Goal: Transaction & Acquisition: Purchase product/service

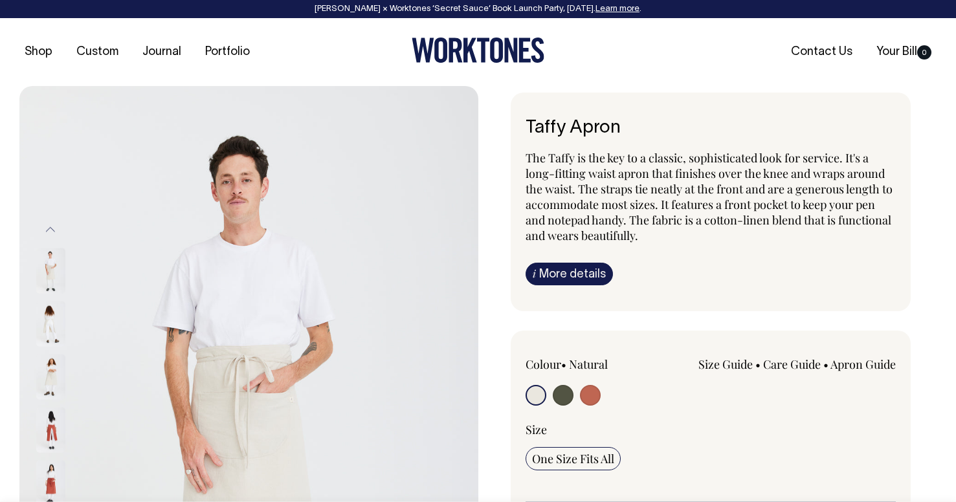
click at [464, 55] on icon at bounding box center [470, 50] width 14 height 25
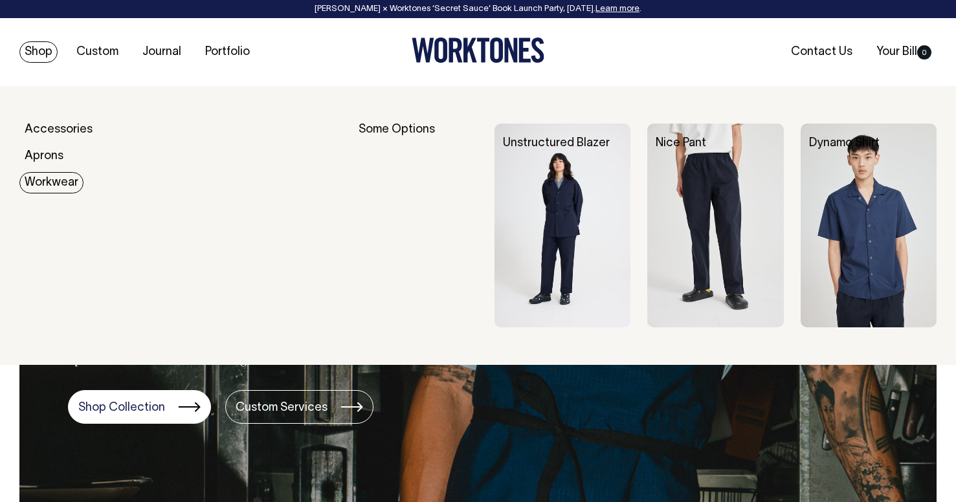
click at [48, 182] on link "Workwear" at bounding box center [51, 182] width 64 height 21
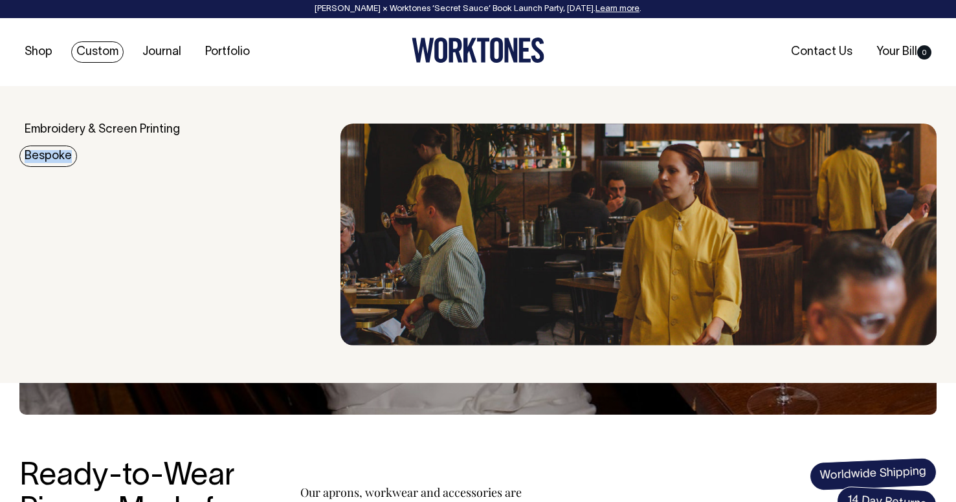
click at [42, 155] on link "Bespoke" at bounding box center [48, 156] width 58 height 21
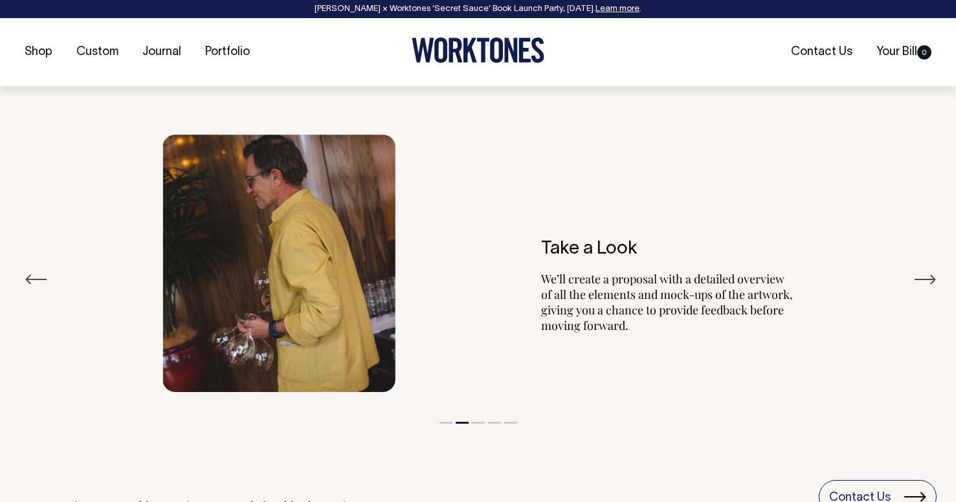
scroll to position [2257, 0]
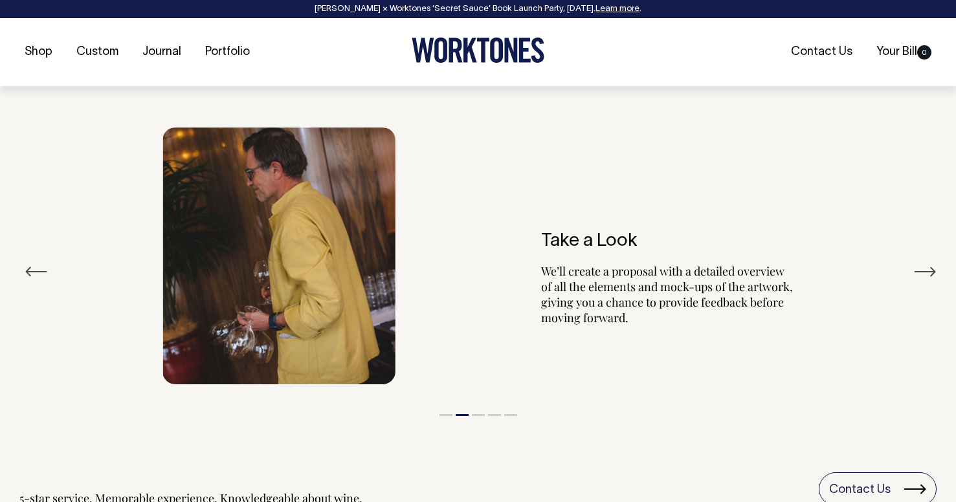
click at [926, 262] on button "Next" at bounding box center [924, 271] width 23 height 19
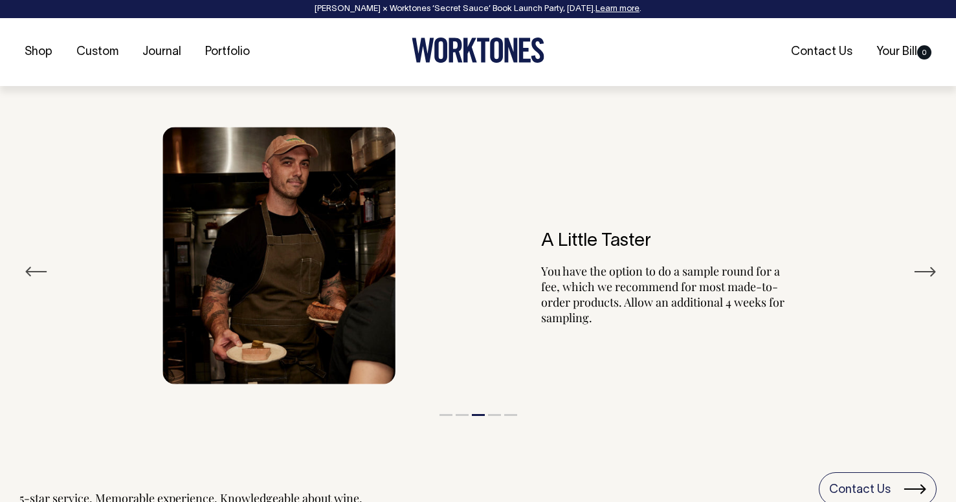
click at [926, 262] on button "Next" at bounding box center [924, 271] width 23 height 19
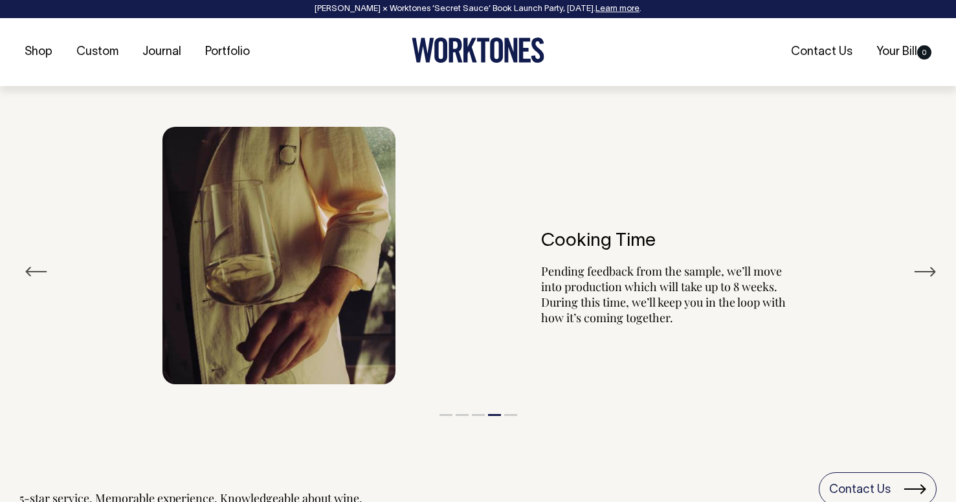
click at [925, 262] on button "Next" at bounding box center [924, 271] width 23 height 19
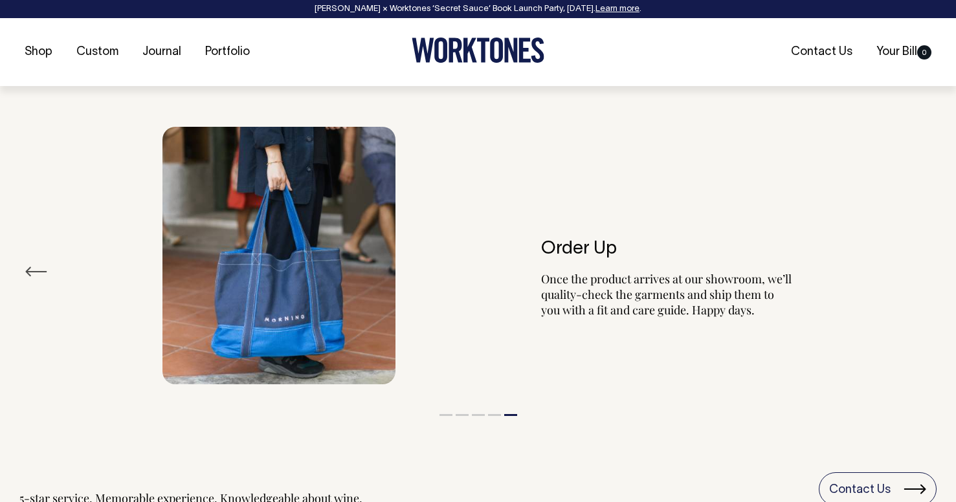
click at [925, 245] on div "Order Up Once the product arrives at our showroom, we’ll quality-check the garm…" at bounding box center [477, 255] width 917 height 296
click at [30, 262] on button "Previous" at bounding box center [36, 271] width 23 height 19
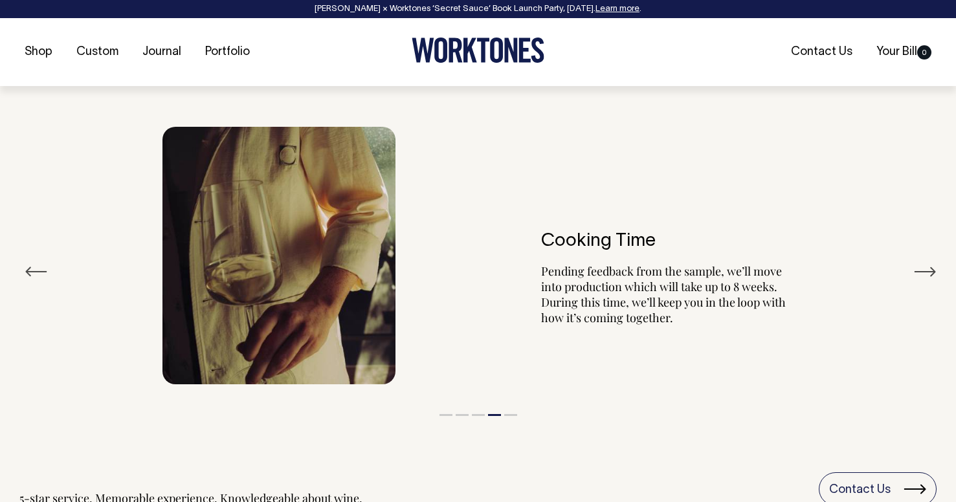
click at [30, 262] on button "Previous" at bounding box center [36, 271] width 23 height 19
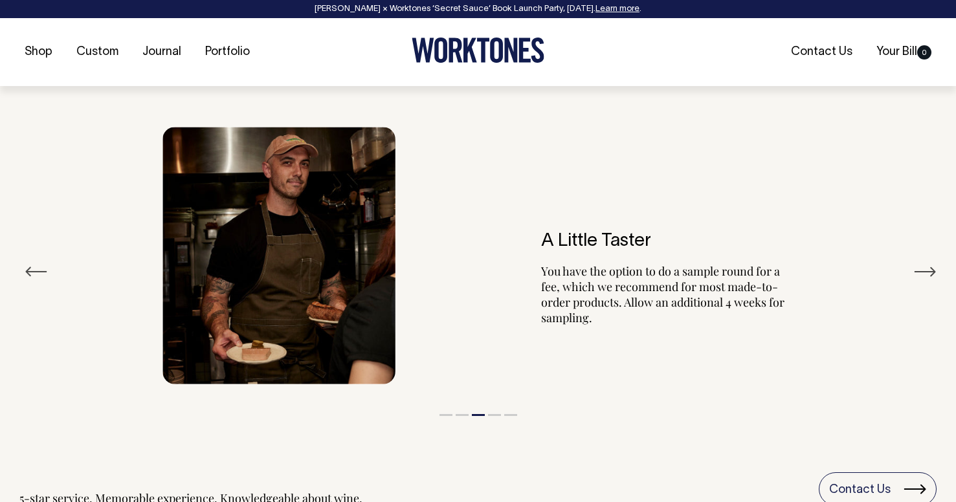
click at [31, 262] on button "Previous" at bounding box center [36, 271] width 23 height 19
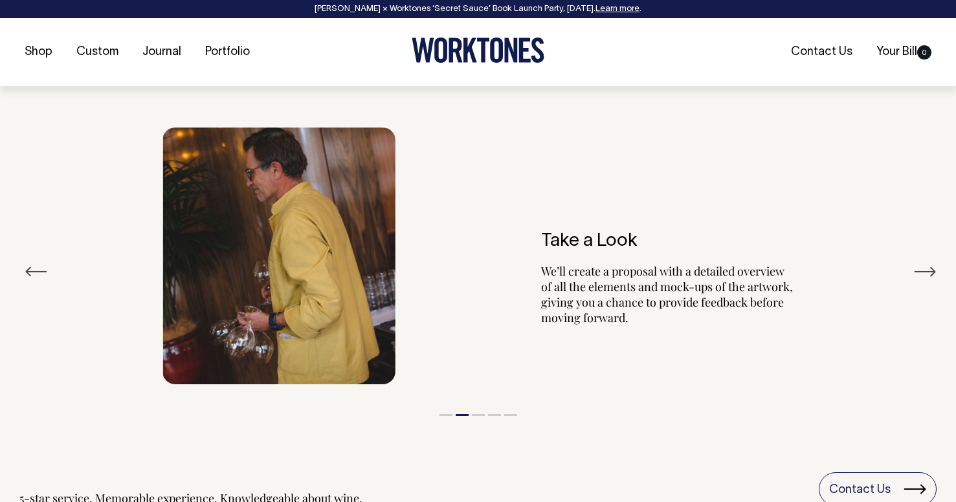
click at [31, 262] on button "Previous" at bounding box center [36, 271] width 23 height 19
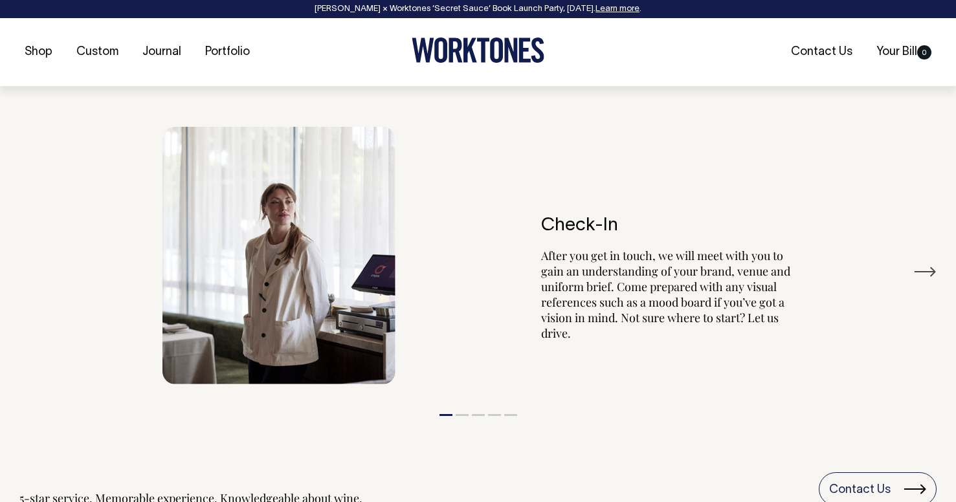
click at [265, 293] on img at bounding box center [278, 256] width 233 height 258
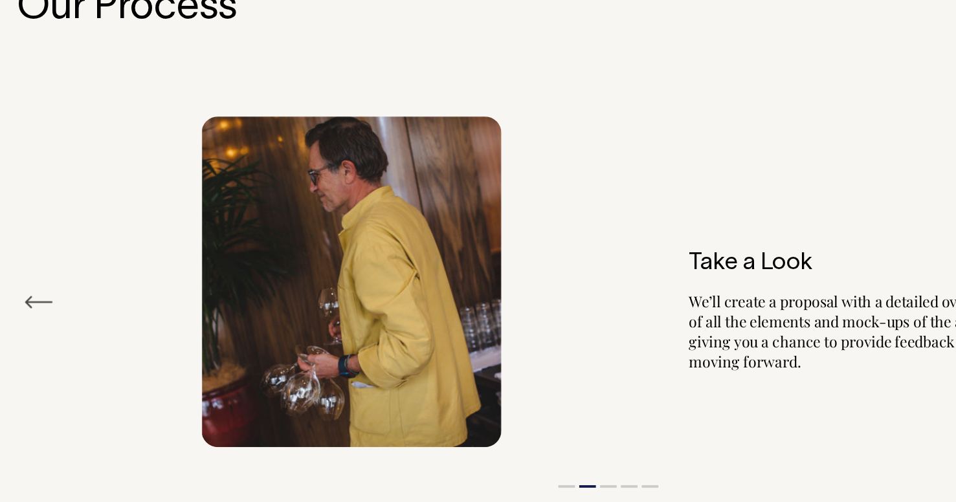
scroll to position [2239, 0]
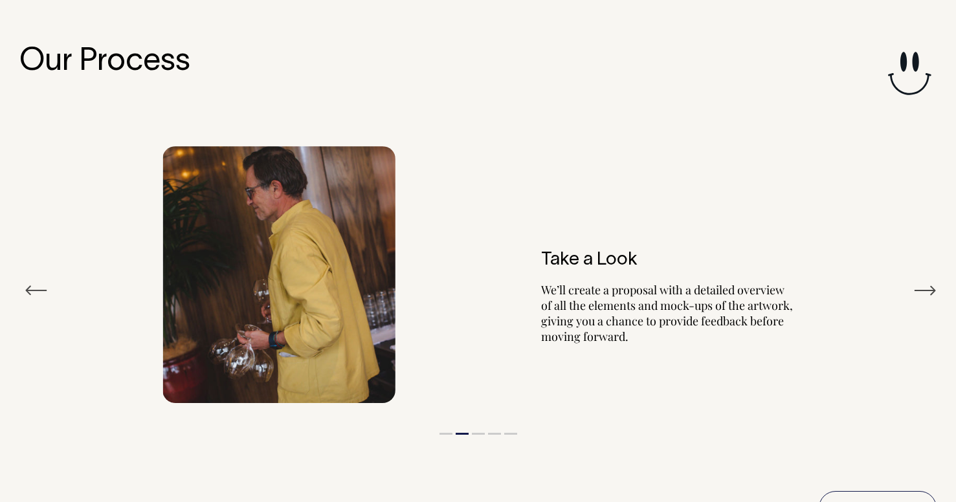
click at [921, 281] on button "Next" at bounding box center [924, 290] width 23 height 19
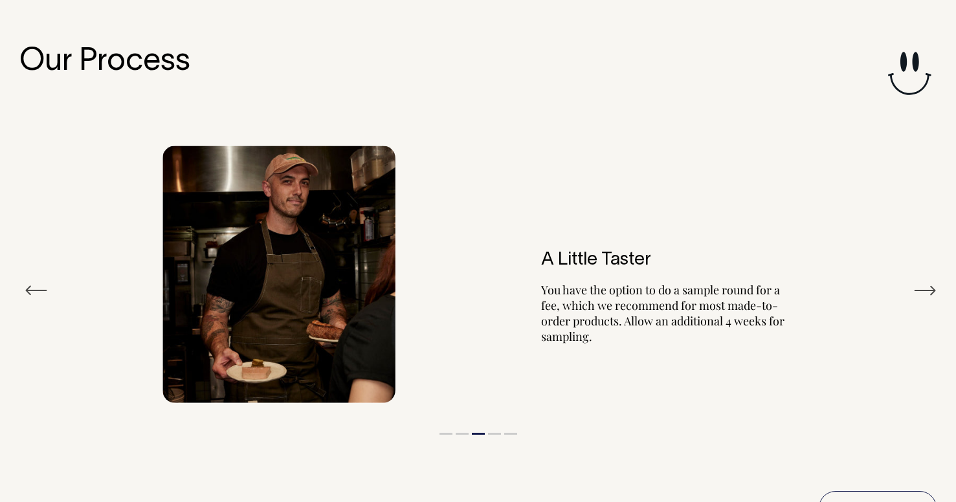
click at [931, 281] on button "Next" at bounding box center [924, 290] width 23 height 19
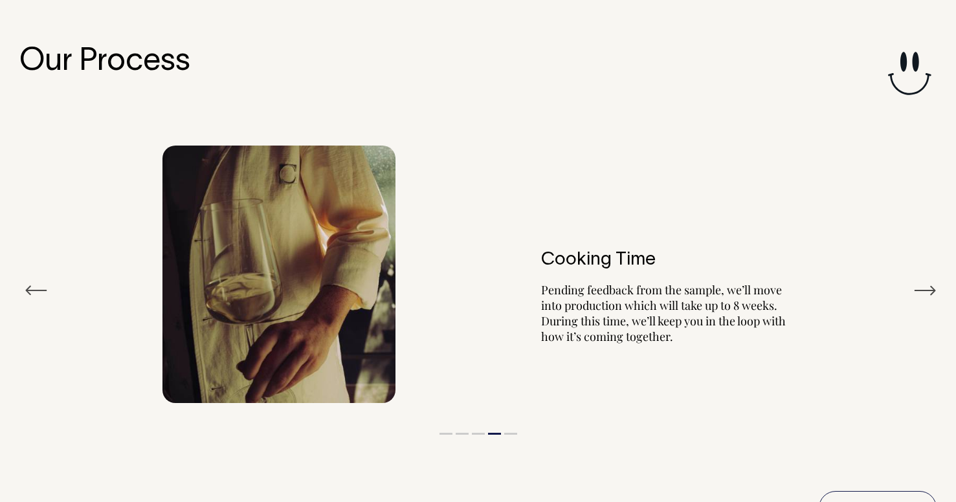
click at [932, 281] on button "Next" at bounding box center [924, 290] width 23 height 19
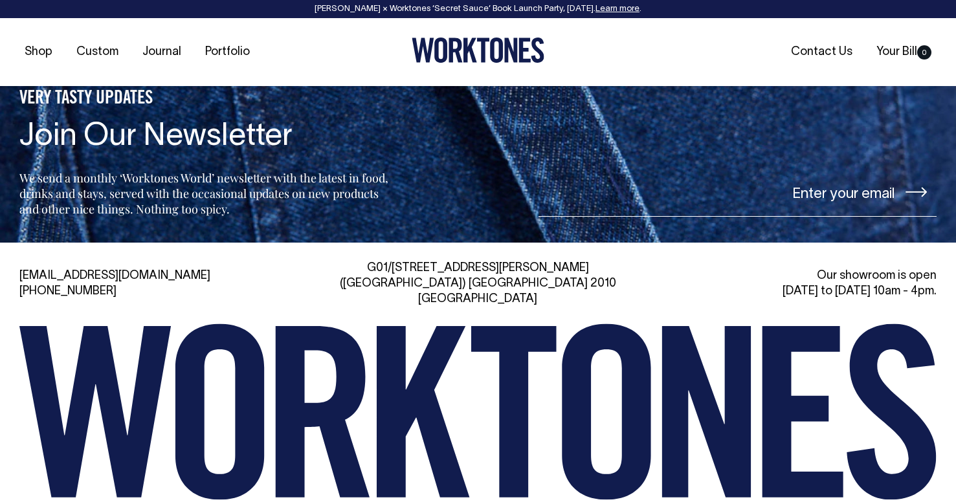
scroll to position [5174, 0]
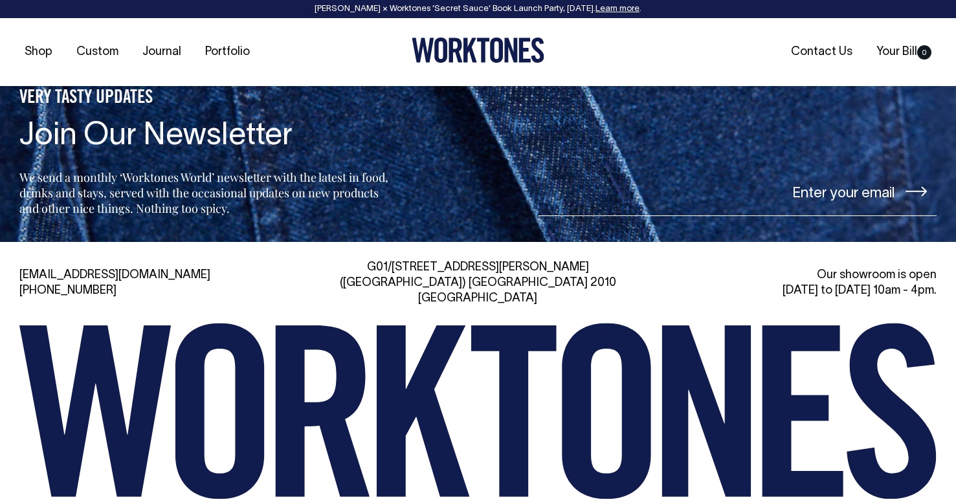
drag, startPoint x: 635, startPoint y: 469, endPoint x: 452, endPoint y: 469, distance: 183.7
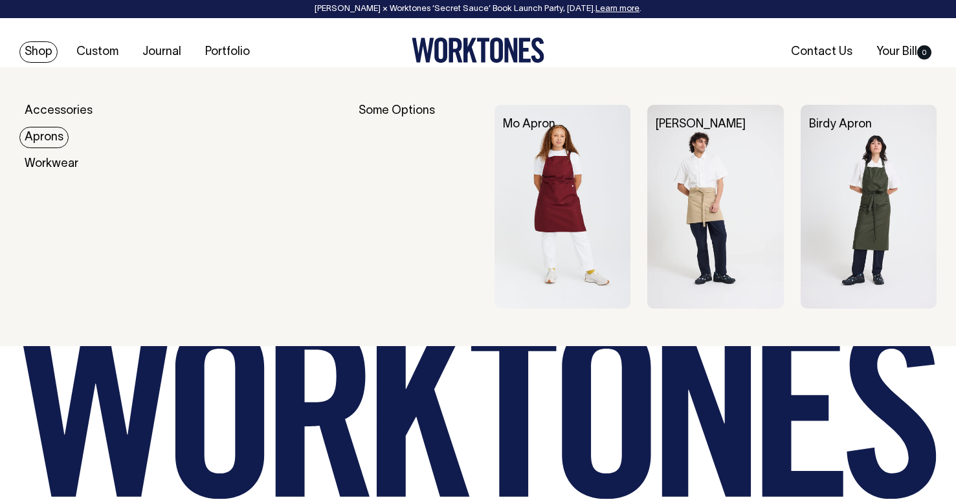
click at [53, 142] on link "Aprons" at bounding box center [43, 137] width 49 height 21
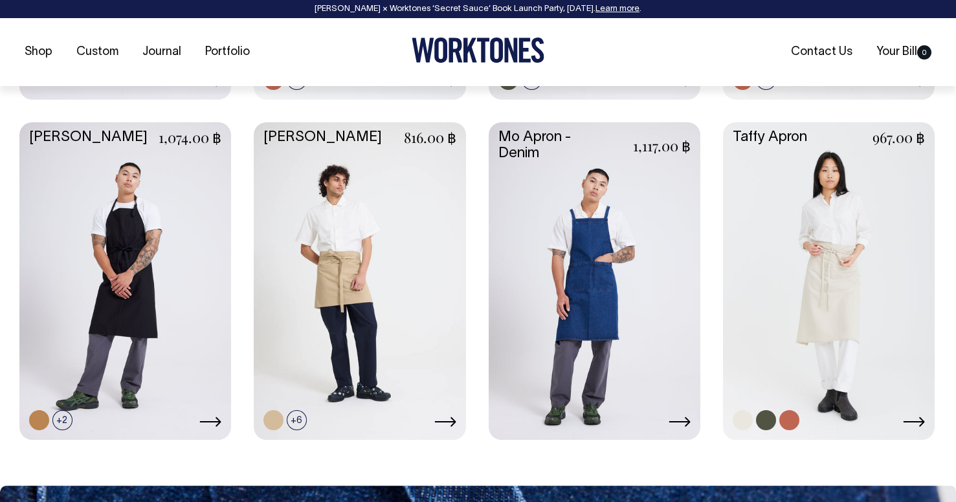
click at [802, 245] on link at bounding box center [829, 279] width 212 height 315
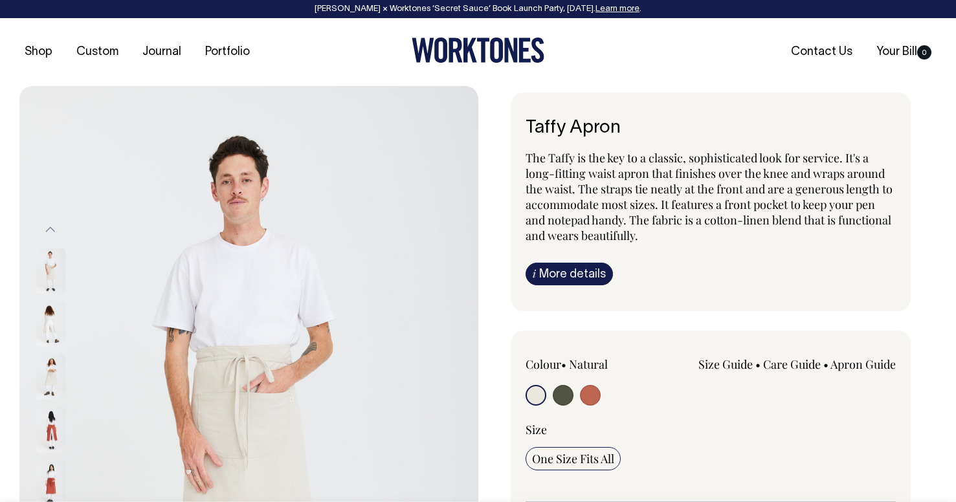
click at [565, 395] on input "radio" at bounding box center [563, 395] width 21 height 21
radio input "true"
select select "Olive"
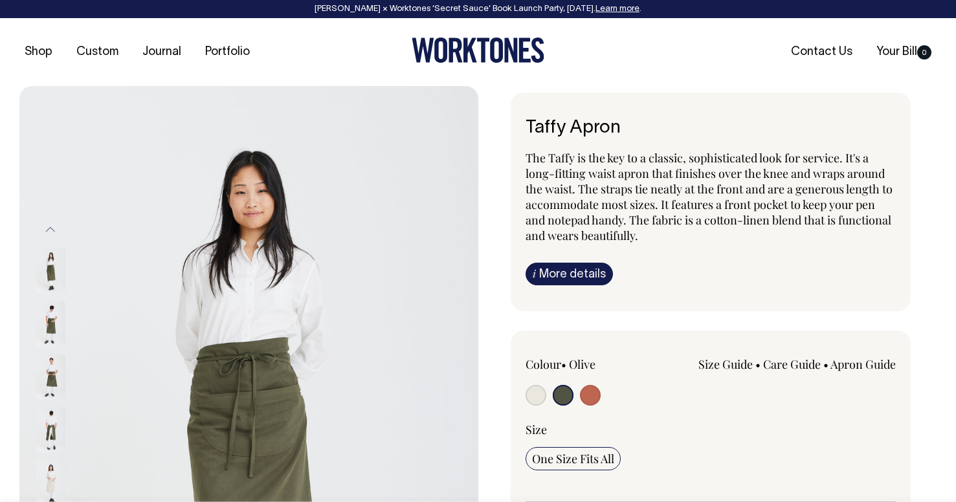
click at [53, 322] on img at bounding box center [50, 323] width 29 height 45
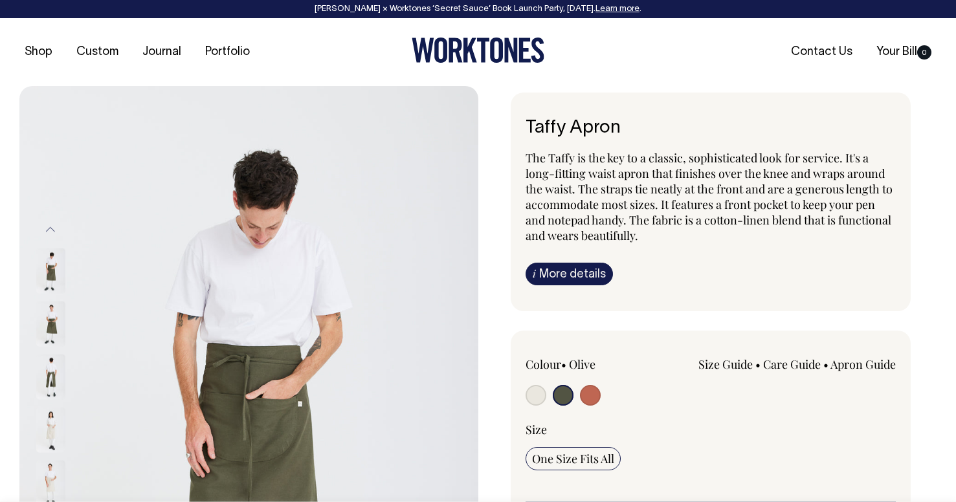
click at [52, 366] on img at bounding box center [50, 376] width 29 height 45
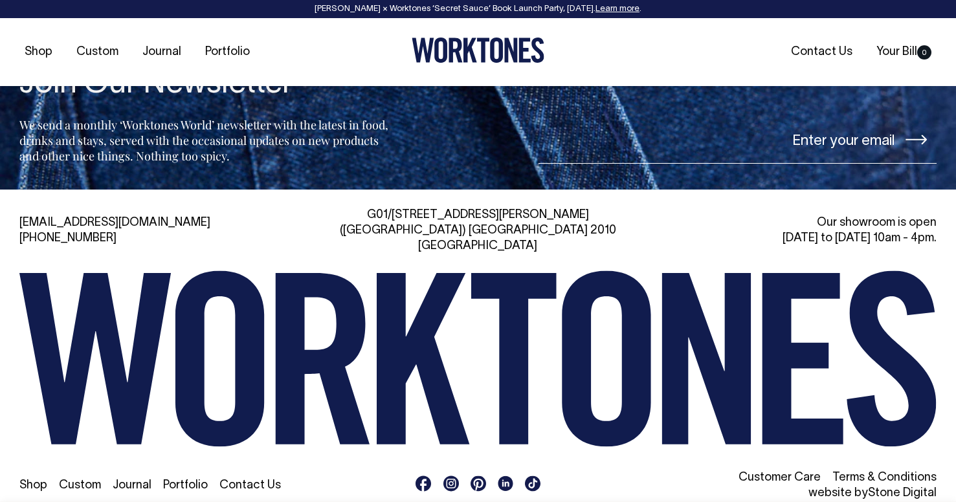
scroll to position [2048, 0]
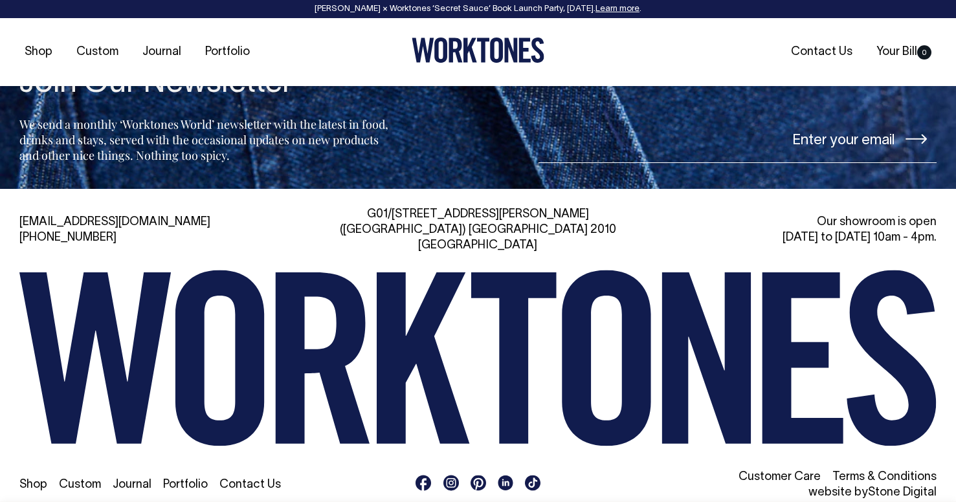
click at [450, 478] on icon at bounding box center [451, 483] width 10 height 10
